Goal: Find specific page/section: Find specific page/section

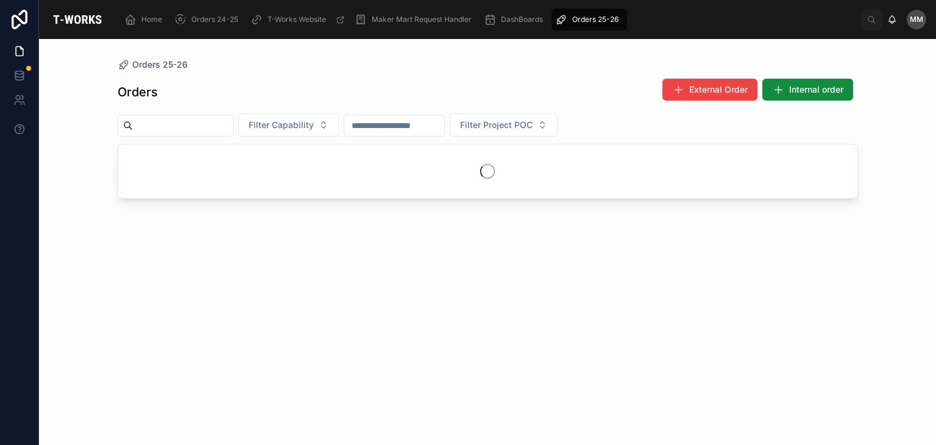
click at [352, 386] on div "Orders External Order Internal order Filter Capability Filter Project POC" at bounding box center [488, 251] width 741 height 360
click at [290, 124] on span "Filter Capability" at bounding box center [281, 125] width 65 height 12
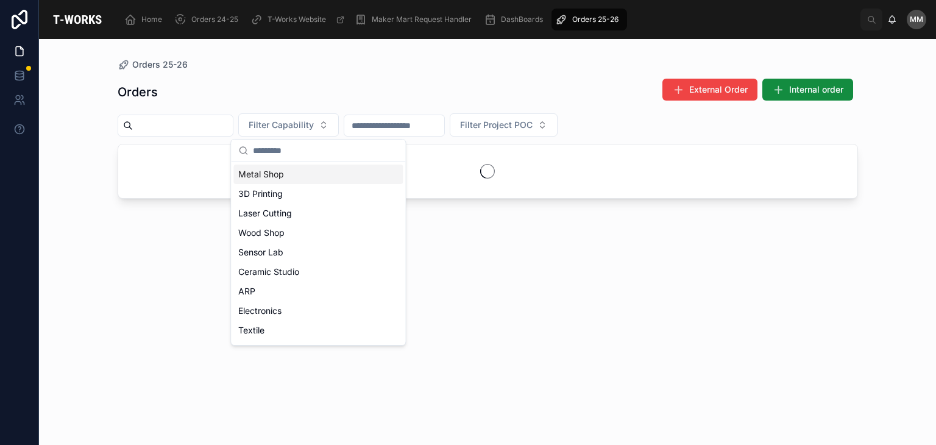
click at [290, 124] on span "Filter Capability" at bounding box center [281, 125] width 65 height 12
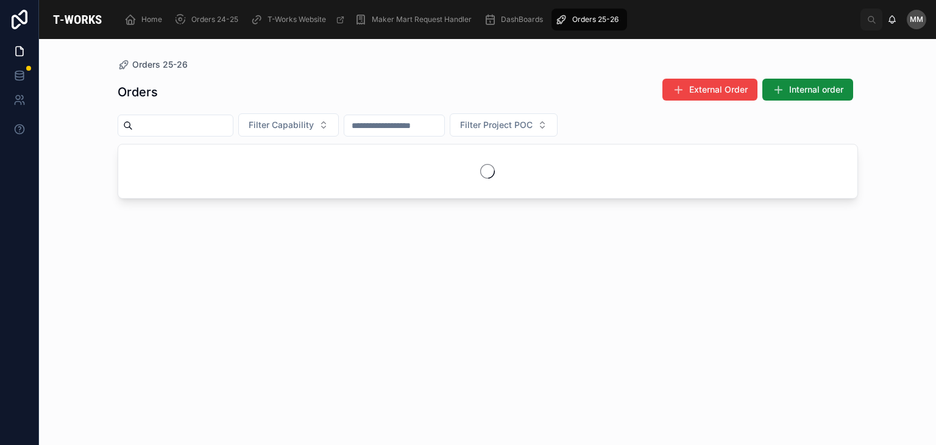
click at [290, 124] on span "Filter Capability" at bounding box center [281, 125] width 65 height 12
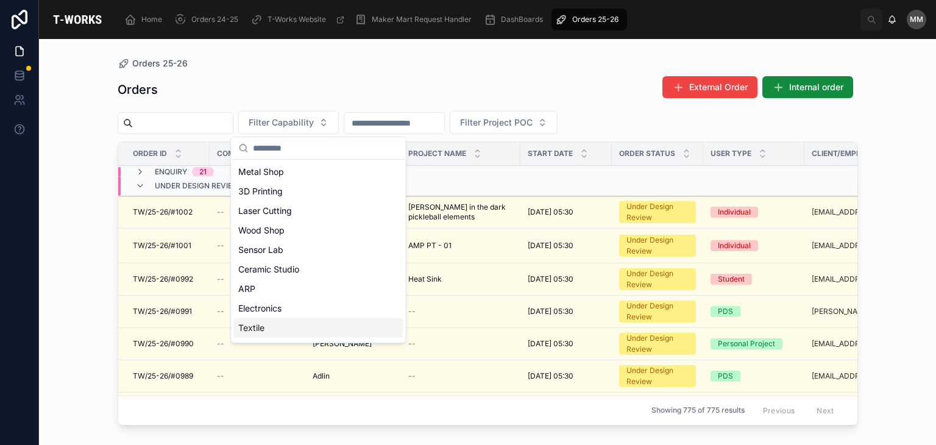
click at [275, 332] on div "Textile" at bounding box center [317, 328] width 169 height 20
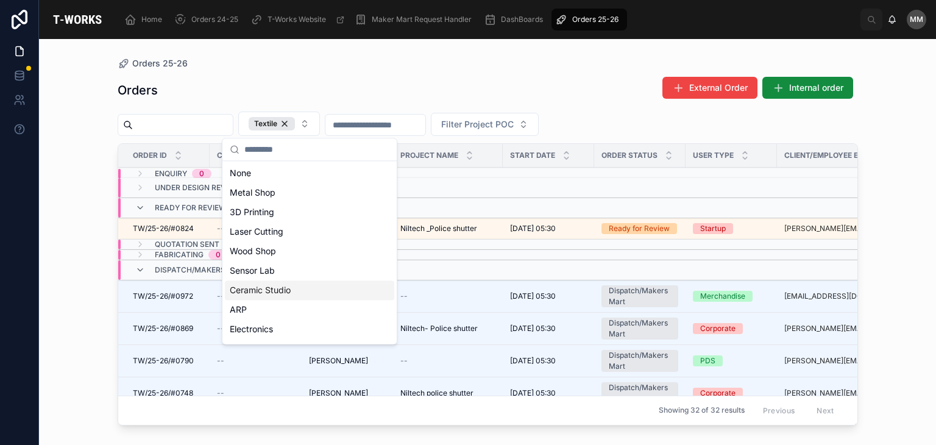
scroll to position [73, 0]
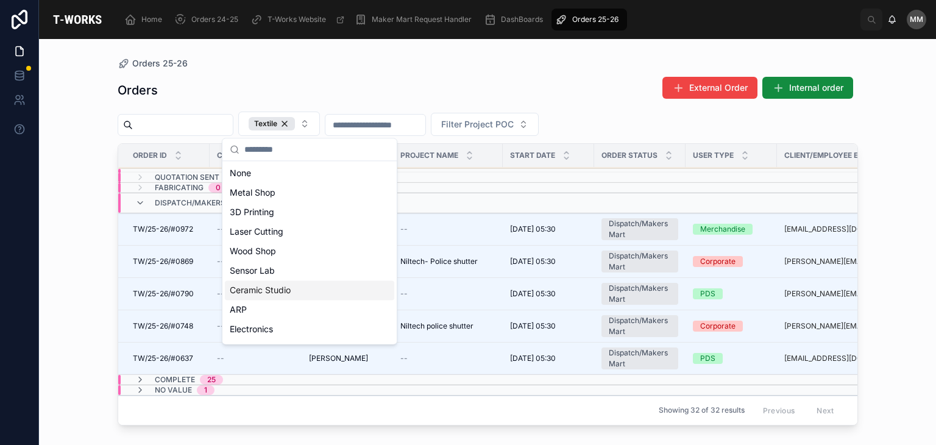
click at [263, 76] on div "Orders External Order Internal order" at bounding box center [488, 90] width 741 height 28
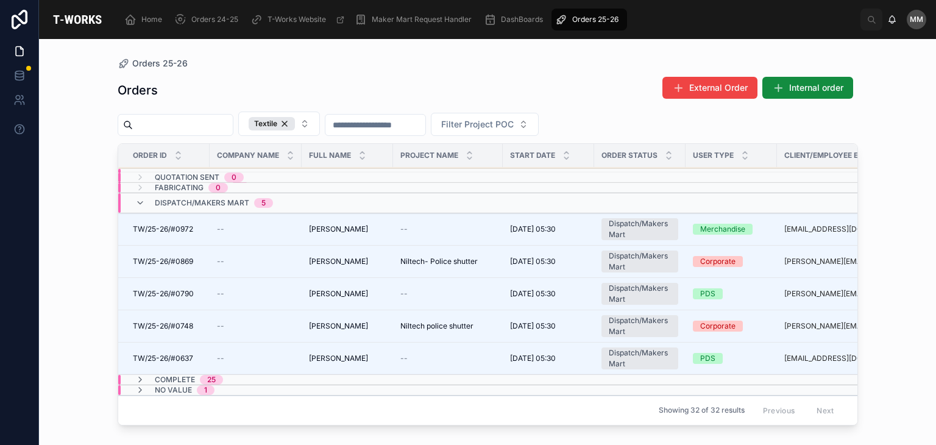
click at [180, 375] on span "Complete" at bounding box center [175, 380] width 40 height 10
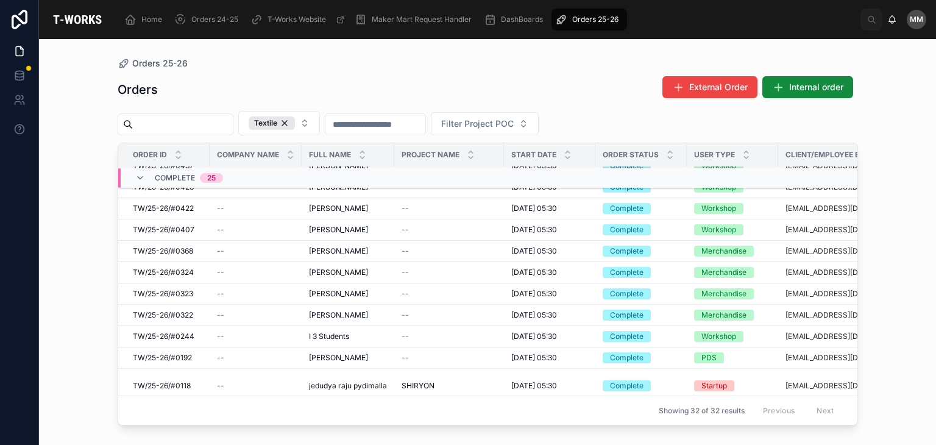
scroll to position [657, 0]
